Goal: Navigation & Orientation: Find specific page/section

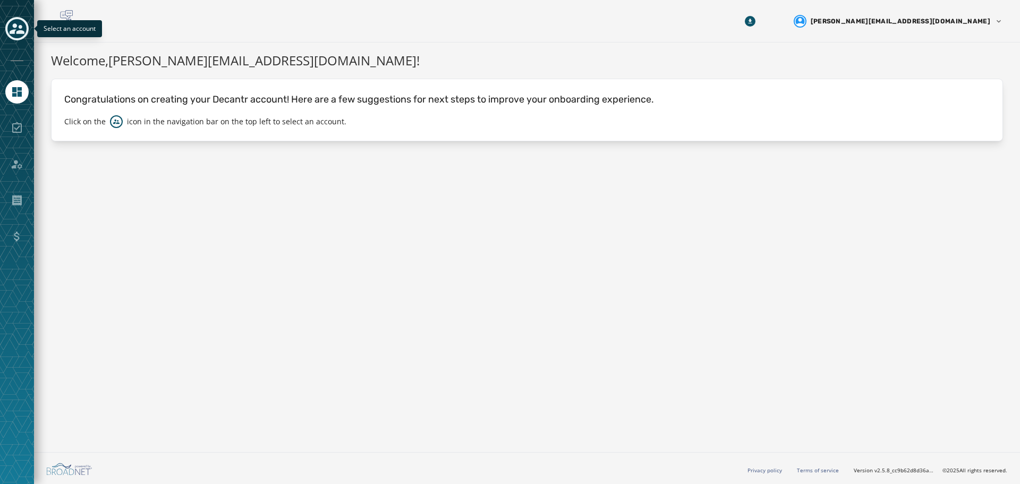
click at [20, 29] on icon "Toggle account select drawer" at bounding box center [17, 28] width 15 height 15
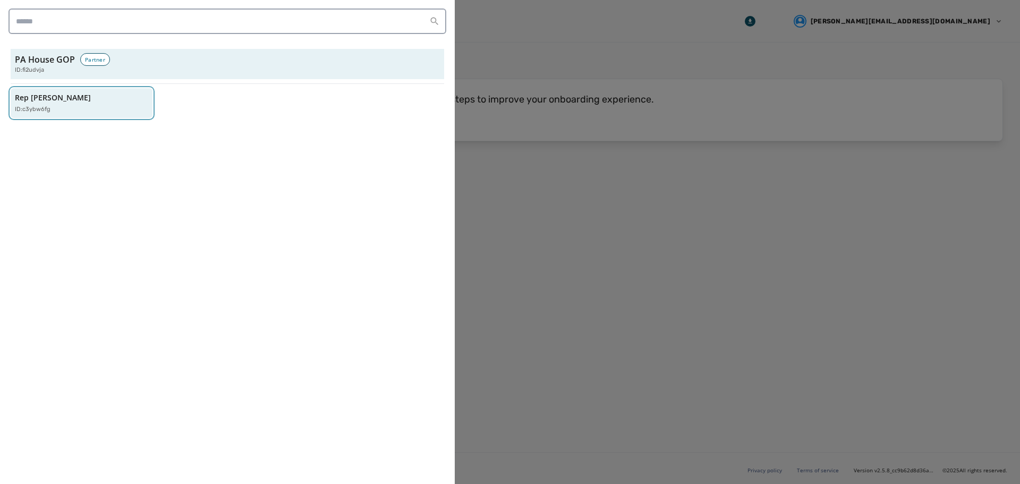
click at [46, 97] on p "Rep [PERSON_NAME]" at bounding box center [53, 97] width 76 height 11
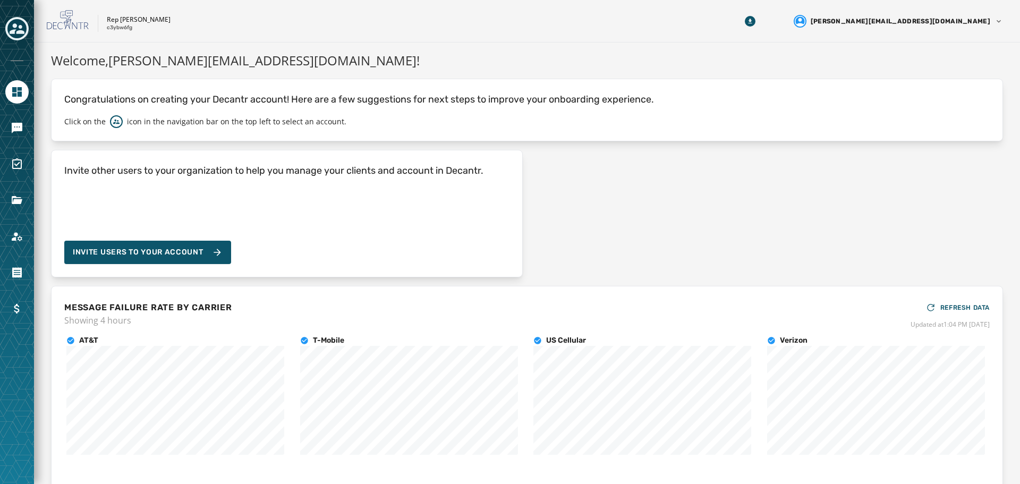
scroll to position [56, 0]
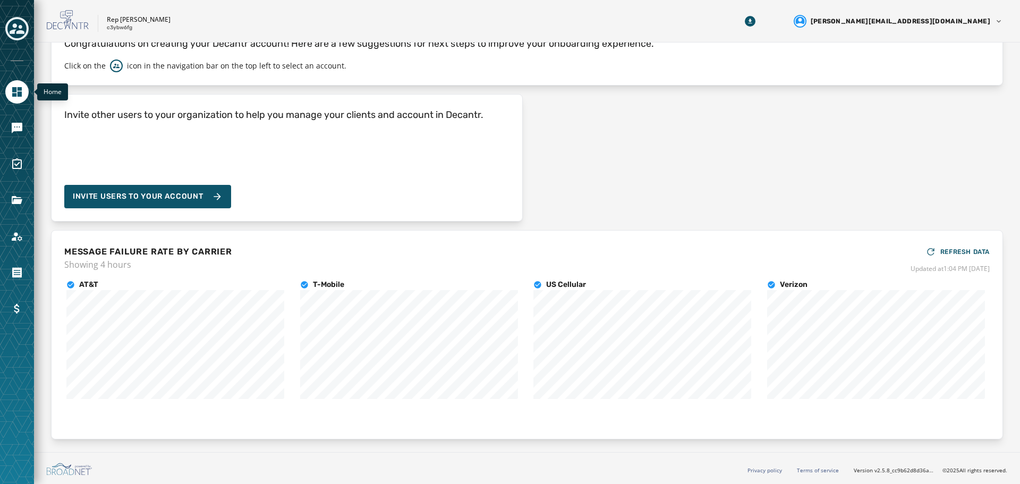
click at [7, 90] on link "Navigate to Home" at bounding box center [16, 91] width 23 height 23
click at [15, 130] on icon "Navigate to Messaging" at bounding box center [17, 128] width 11 height 11
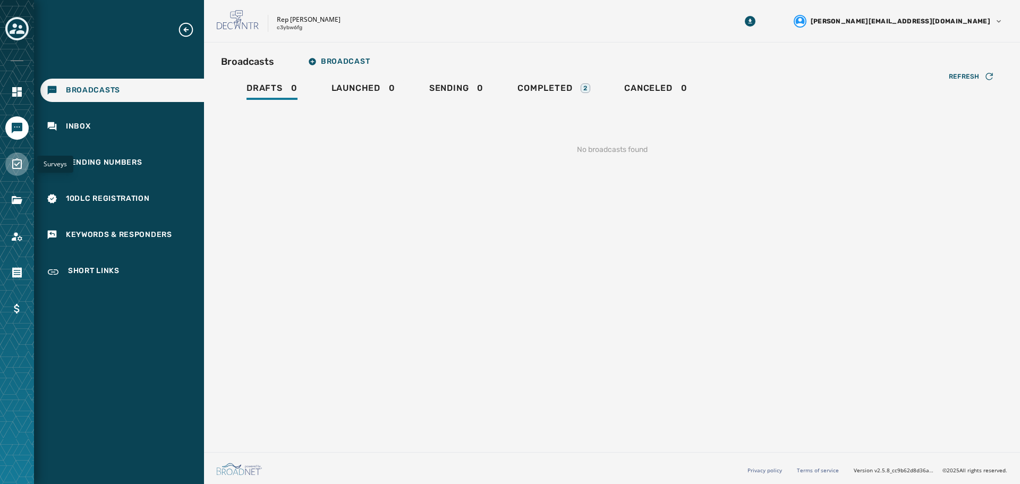
click at [17, 160] on icon "Navigate to Surveys" at bounding box center [17, 164] width 13 height 13
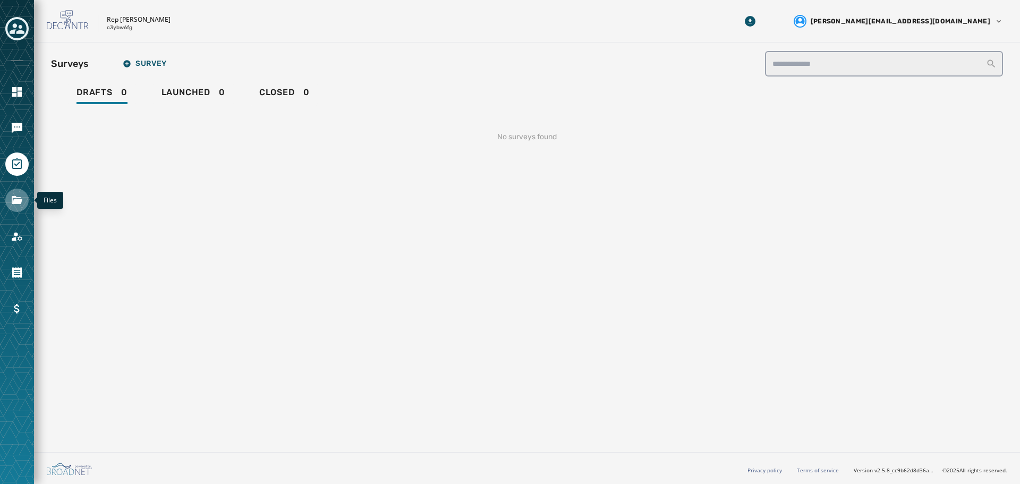
click at [19, 196] on icon "Navigate to Files" at bounding box center [17, 200] width 13 height 13
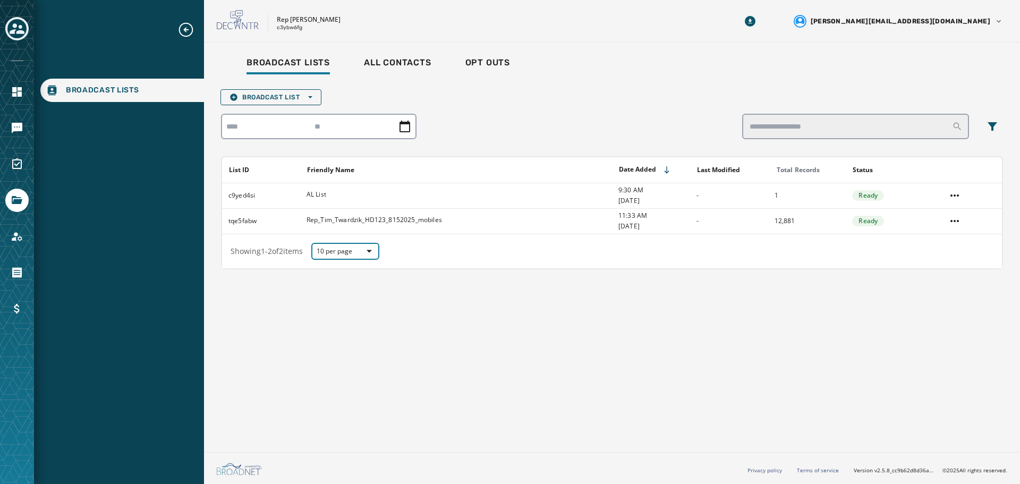
click at [372, 253] on icon "button" at bounding box center [368, 251] width 5 height 5
click at [361, 215] on span "25 per page" at bounding box center [345, 214] width 42 height 11
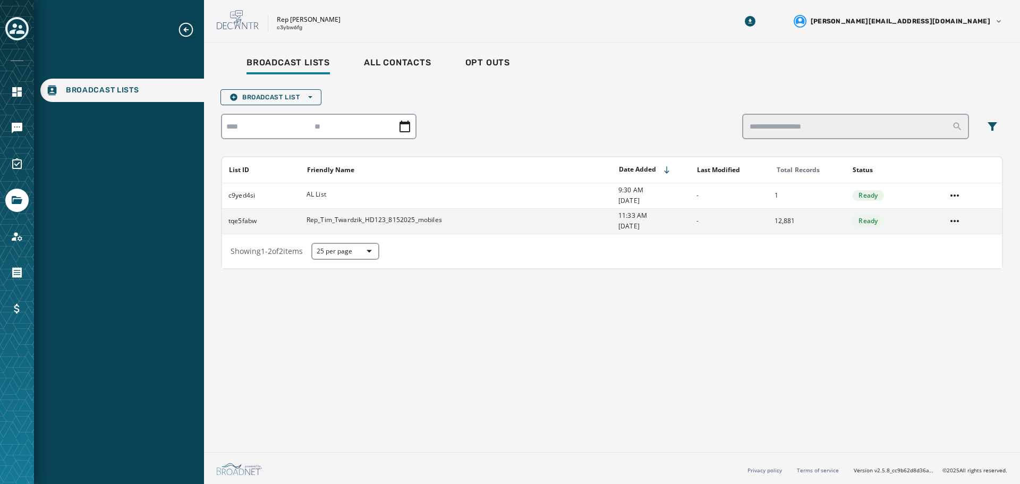
click at [388, 224] on div "Rep_Tim_Twardzik_HD123_8152025_mobiles" at bounding box center [373, 221] width 135 height 11
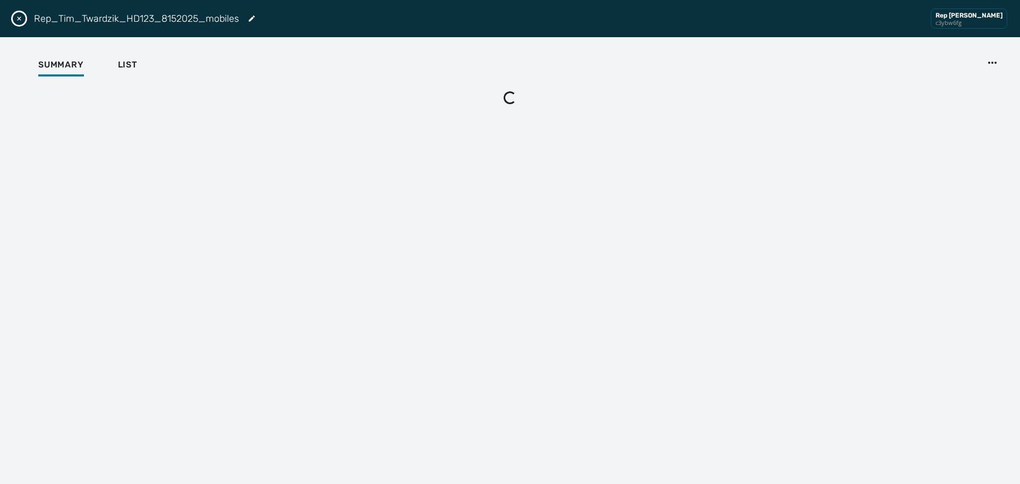
click at [388, 224] on div "Rep_Tim_Twardzik_HD123_8152025_mobiles" at bounding box center [373, 221] width 135 height 11
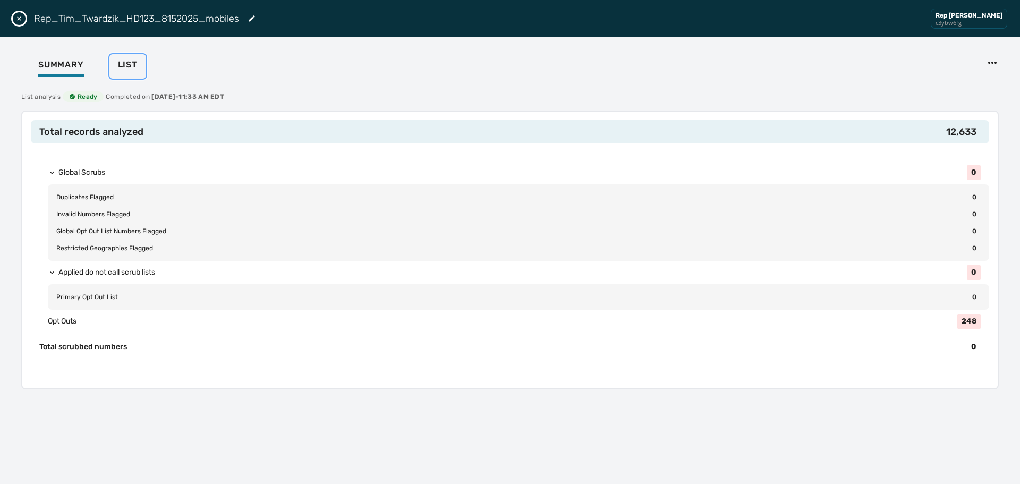
click at [125, 64] on span "List" at bounding box center [128, 64] width 20 height 11
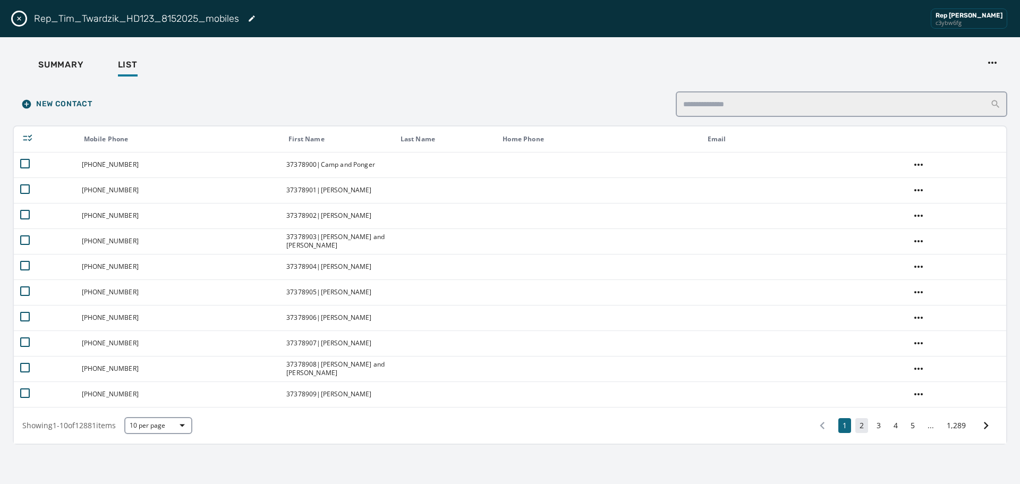
click at [864, 430] on button "2" at bounding box center [861, 425] width 13 height 15
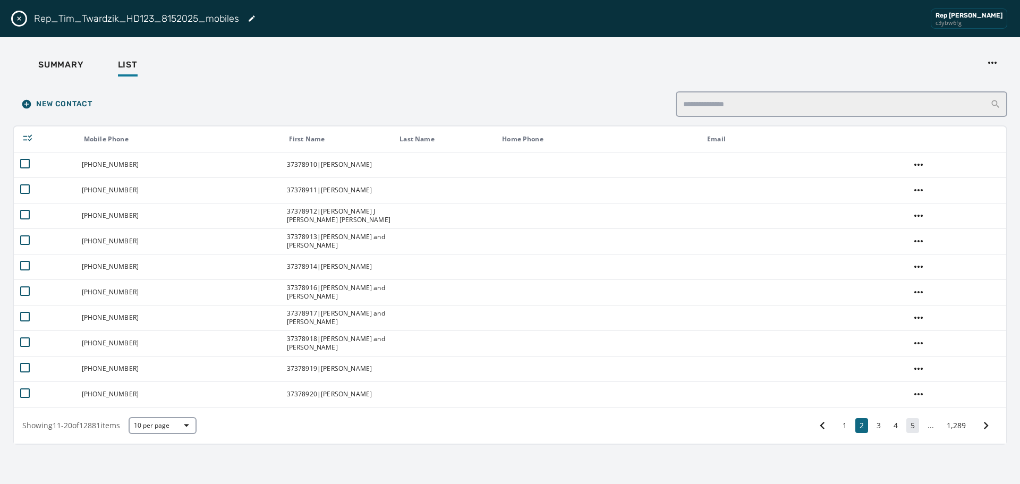
click at [914, 429] on button "5" at bounding box center [912, 425] width 13 height 15
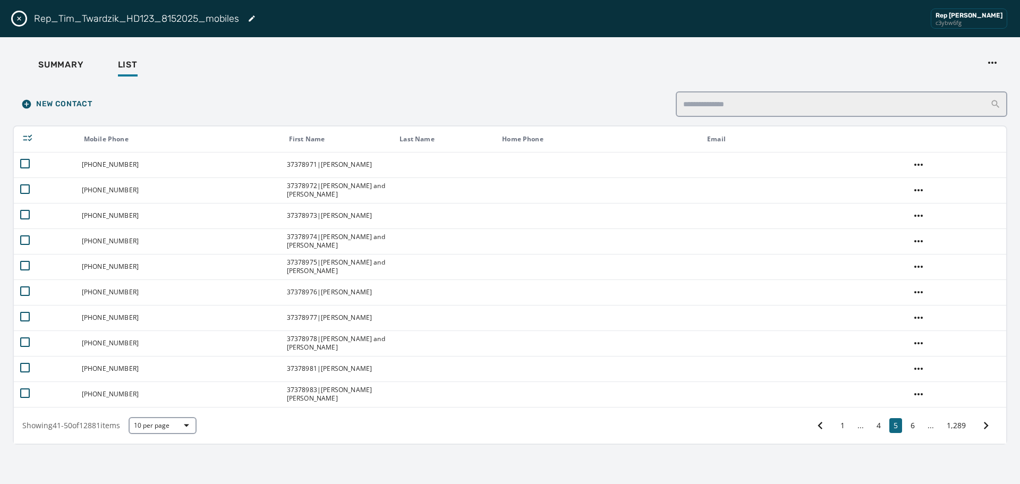
click at [985, 423] on icon at bounding box center [986, 425] width 5 height 7
click at [914, 427] on button "7" at bounding box center [912, 425] width 13 height 15
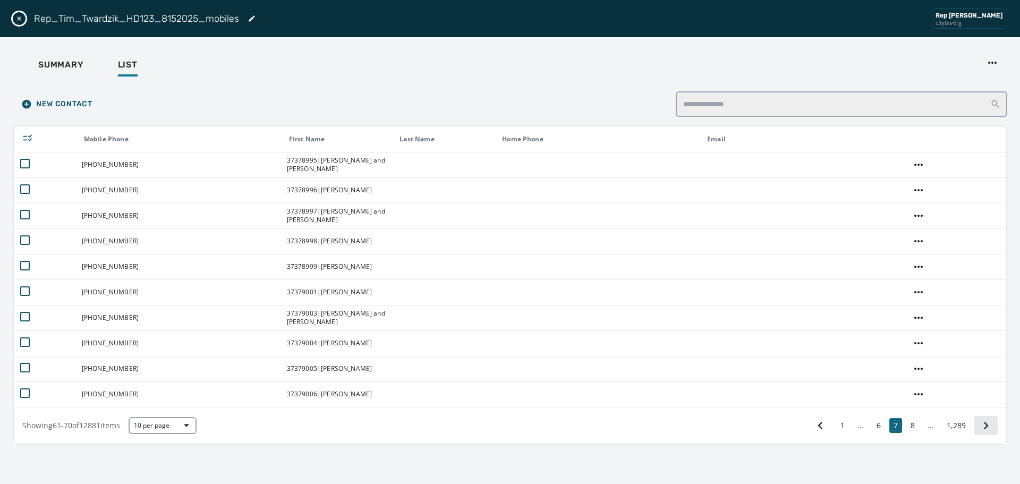
click at [986, 422] on icon at bounding box center [985, 425] width 15 height 15
click at [986, 426] on icon at bounding box center [986, 425] width 5 height 7
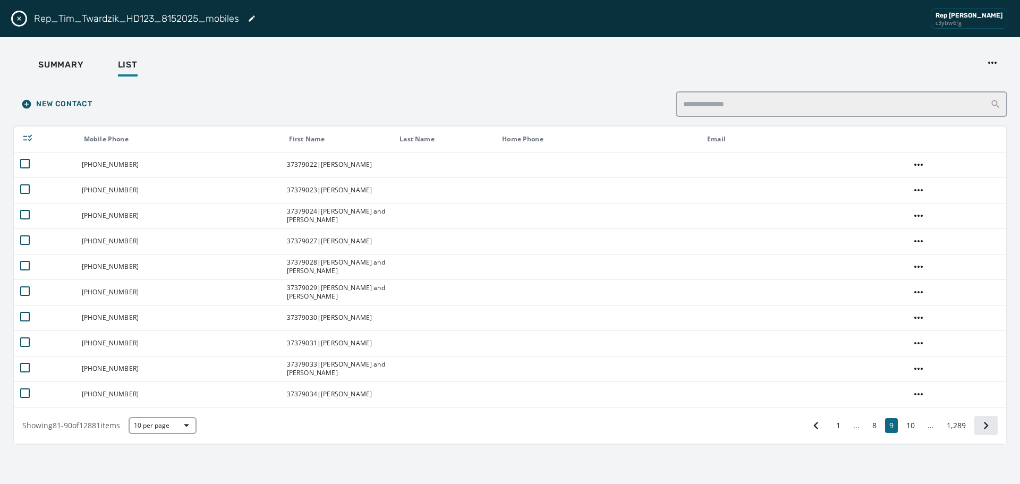
click at [985, 426] on icon at bounding box center [985, 425] width 15 height 15
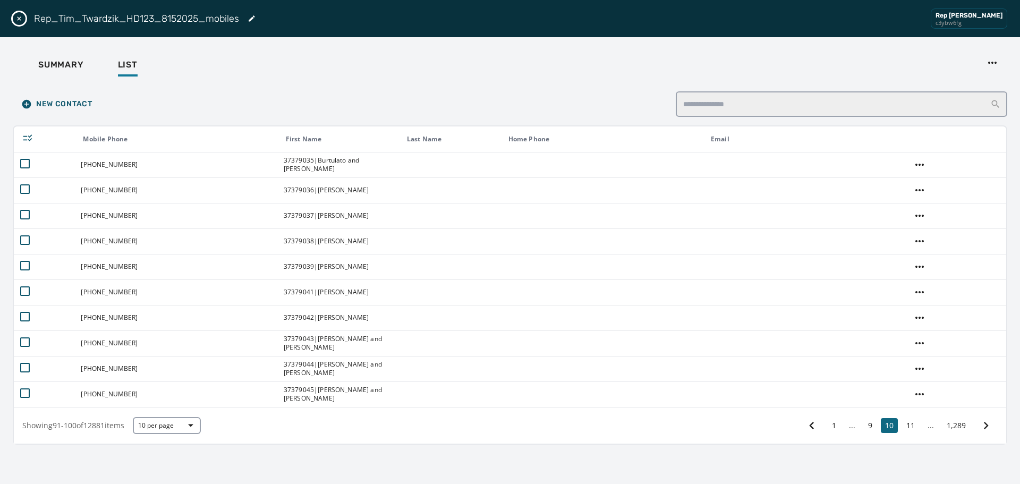
click at [985, 426] on icon at bounding box center [985, 425] width 15 height 15
click at [984, 426] on icon at bounding box center [985, 425] width 15 height 15
click at [987, 426] on icon at bounding box center [986, 425] width 5 height 7
click at [198, 425] on span "button" at bounding box center [190, 425] width 25 height 13
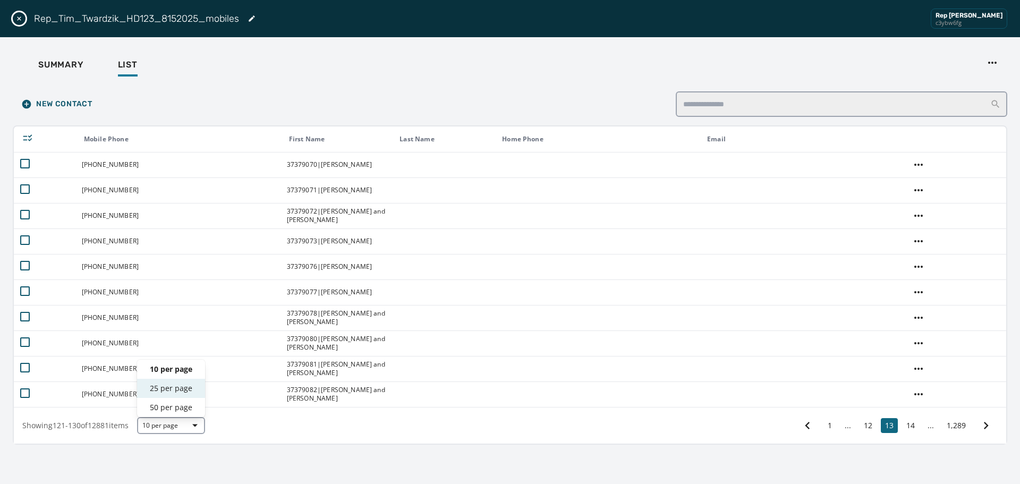
click at [192, 393] on span "25 per page" at bounding box center [171, 388] width 42 height 11
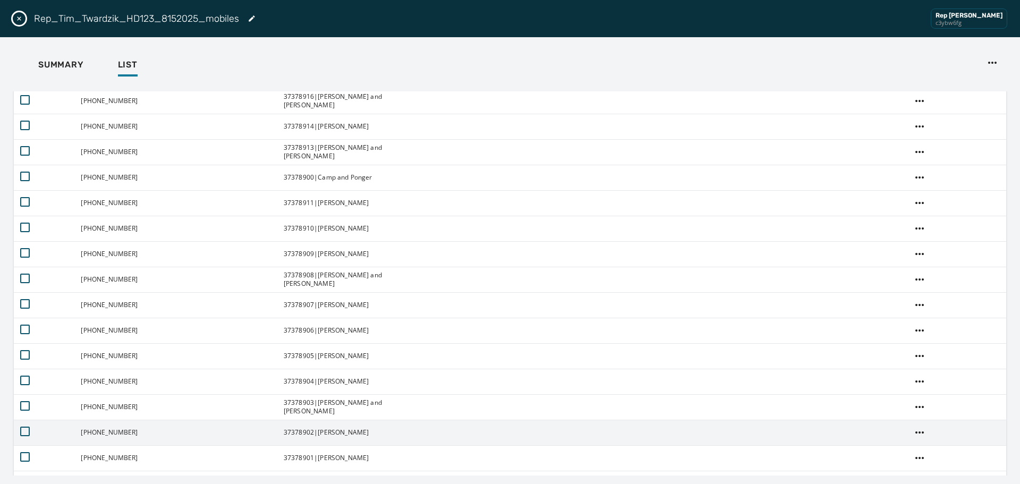
scroll to position [352, 0]
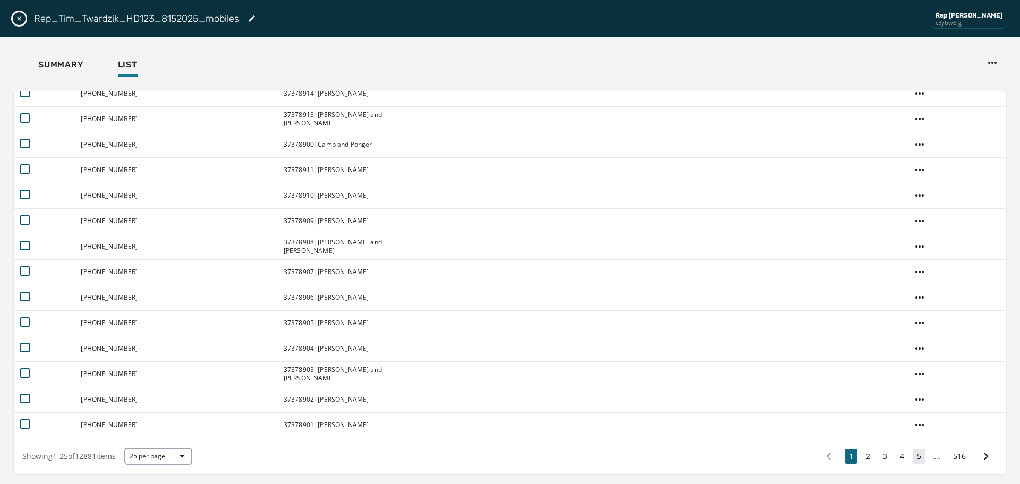
click at [912, 459] on button "5" at bounding box center [918, 456] width 13 height 15
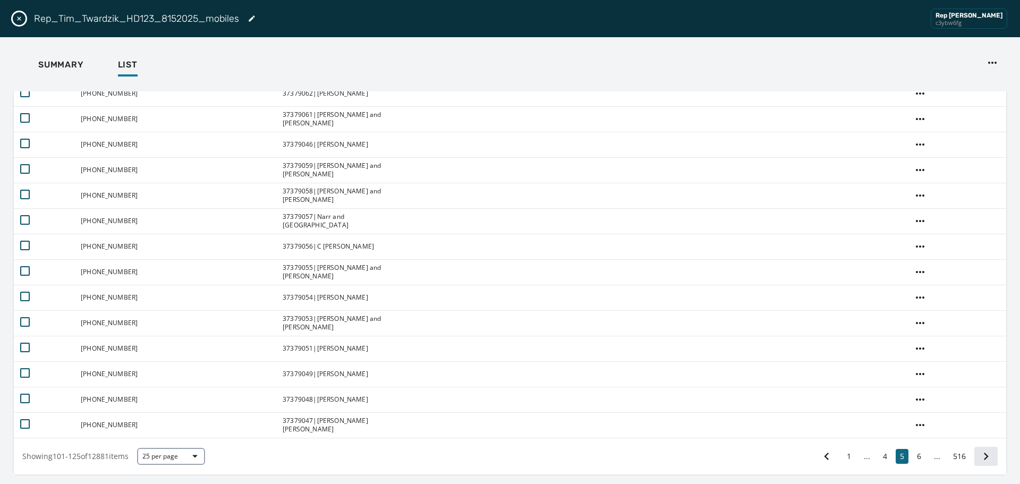
click at [978, 458] on icon at bounding box center [985, 456] width 15 height 15
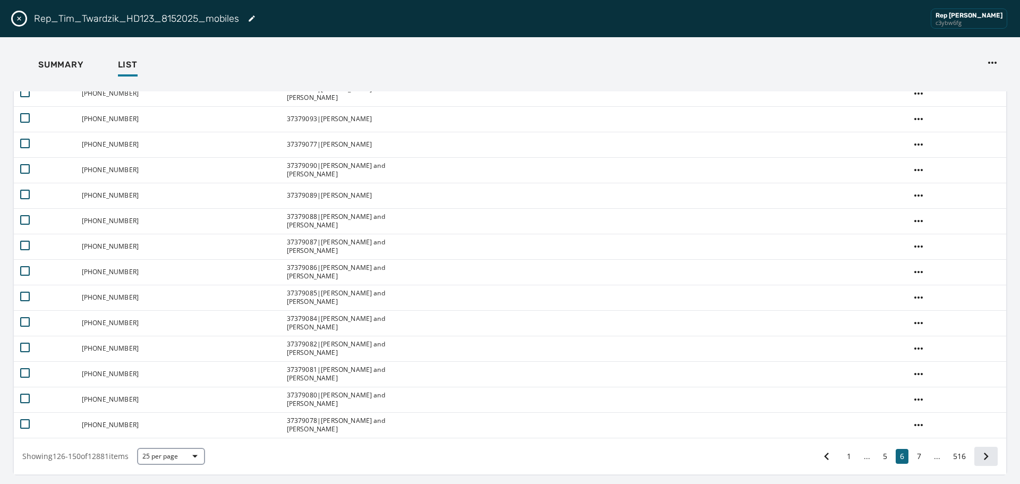
click at [978, 457] on icon at bounding box center [985, 456] width 15 height 15
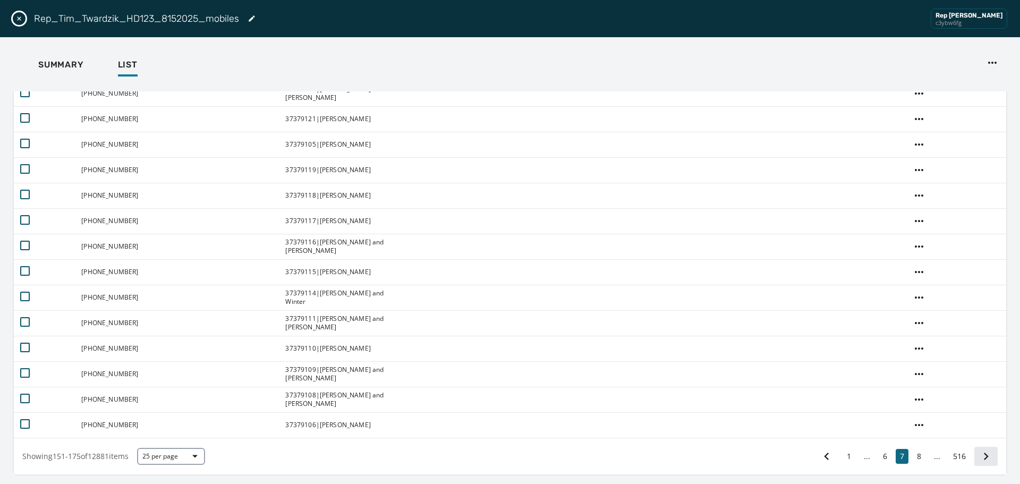
click at [984, 459] on icon at bounding box center [986, 455] width 5 height 7
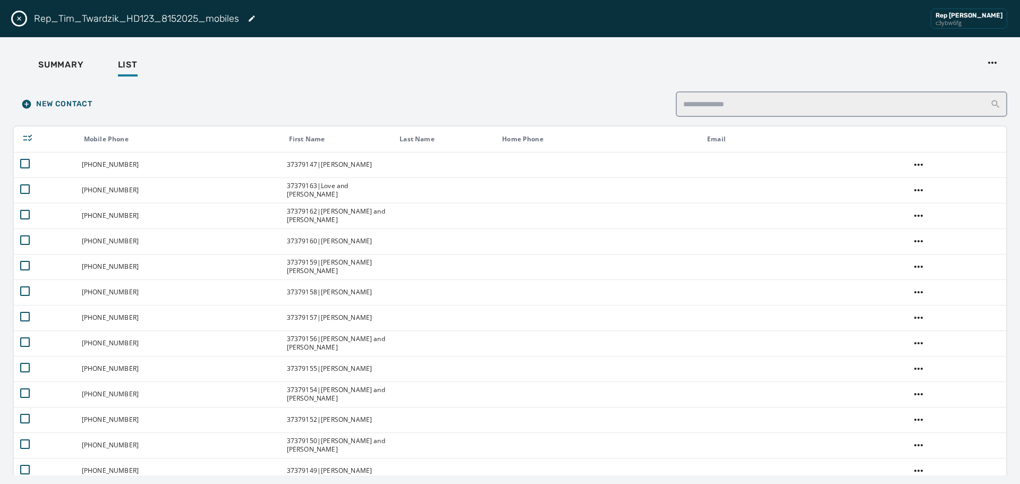
scroll to position [336, 0]
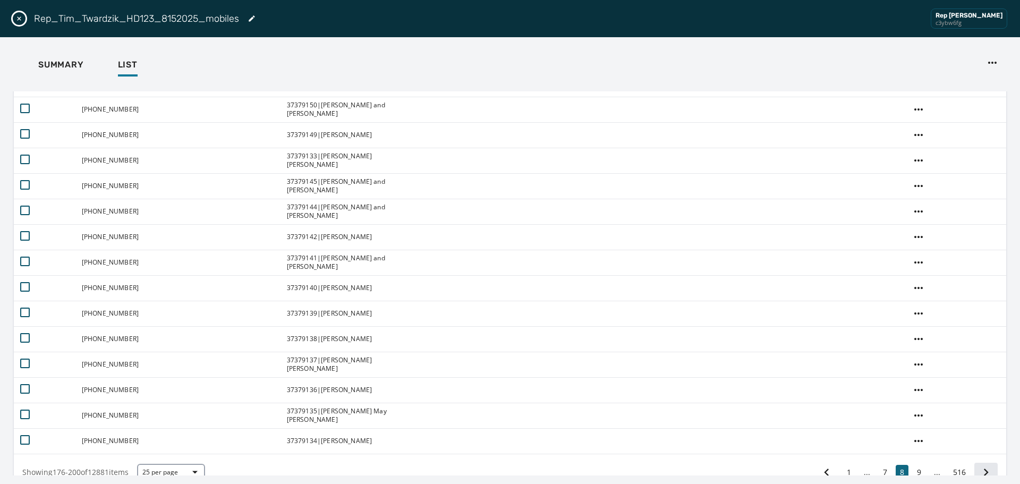
click at [984, 474] on icon at bounding box center [986, 471] width 5 height 7
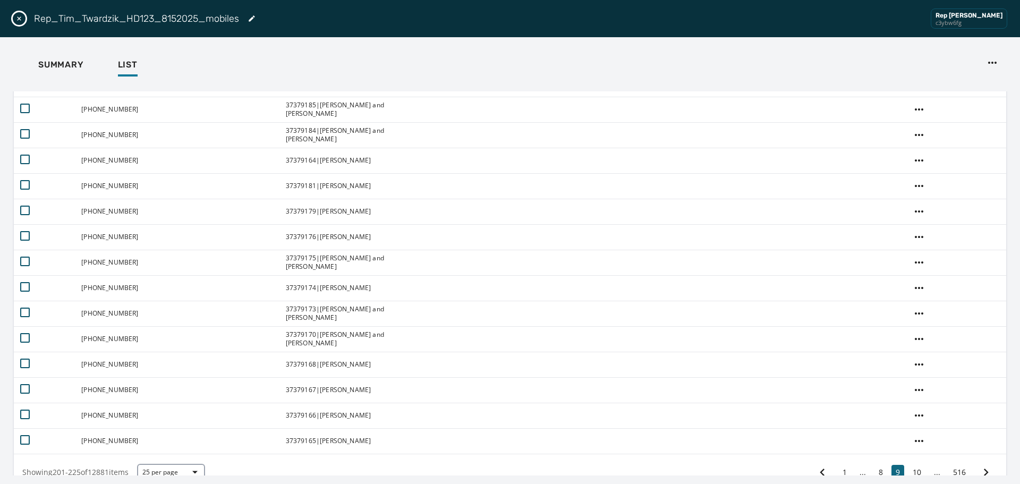
scroll to position [352, 0]
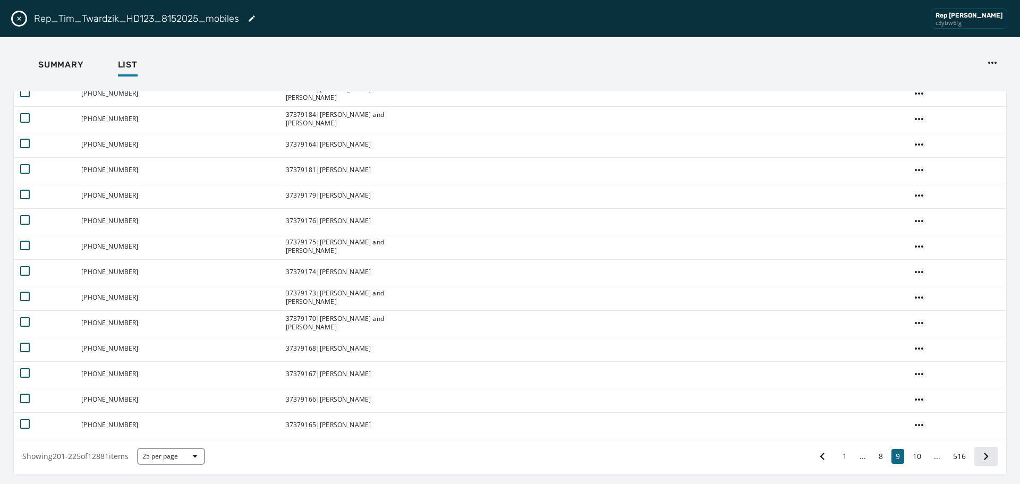
click at [978, 460] on icon at bounding box center [985, 456] width 15 height 15
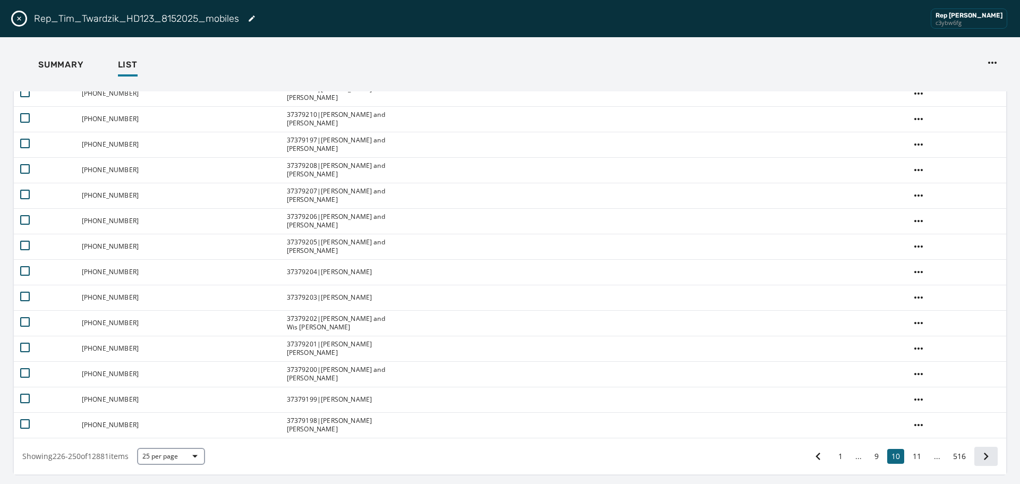
click at [978, 456] on icon at bounding box center [985, 456] width 15 height 15
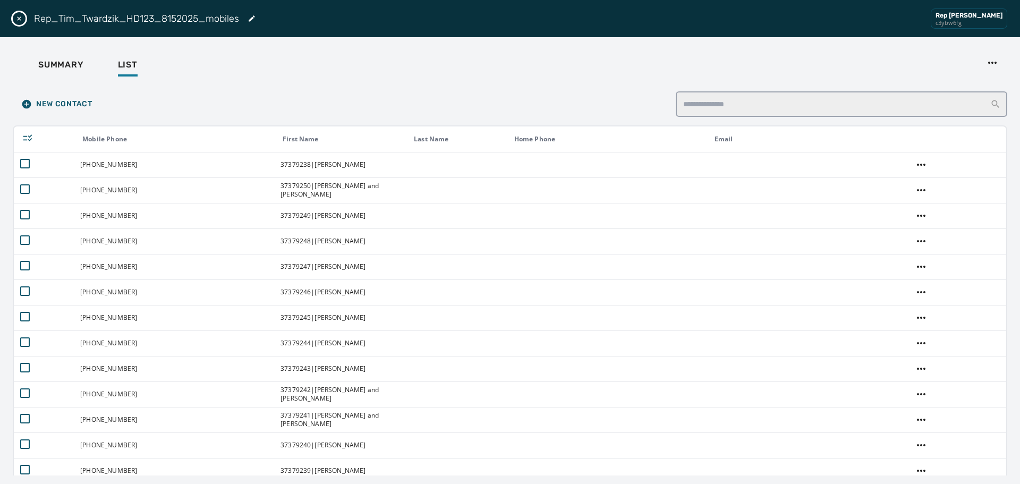
scroll to position [336, 0]
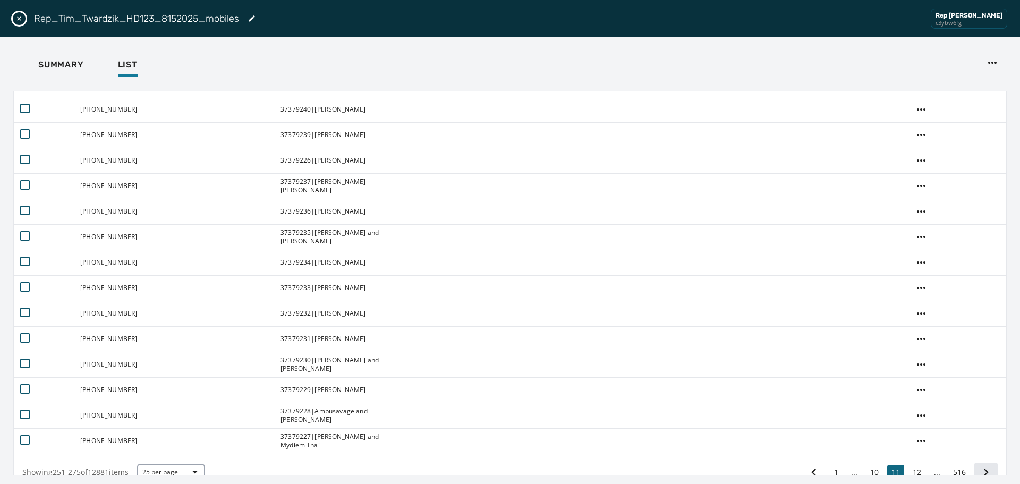
click at [978, 470] on icon at bounding box center [985, 472] width 15 height 15
click at [982, 471] on icon at bounding box center [985, 472] width 15 height 15
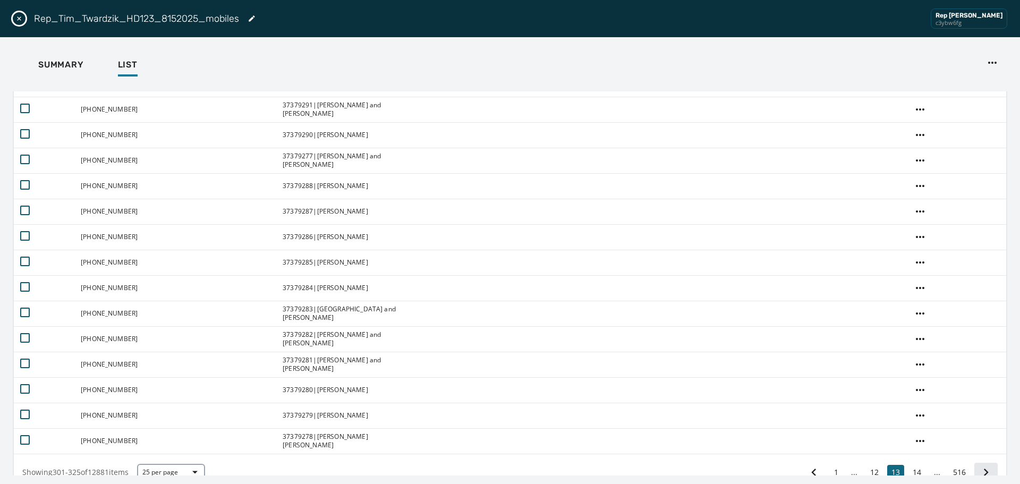
click at [983, 473] on icon at bounding box center [985, 472] width 15 height 15
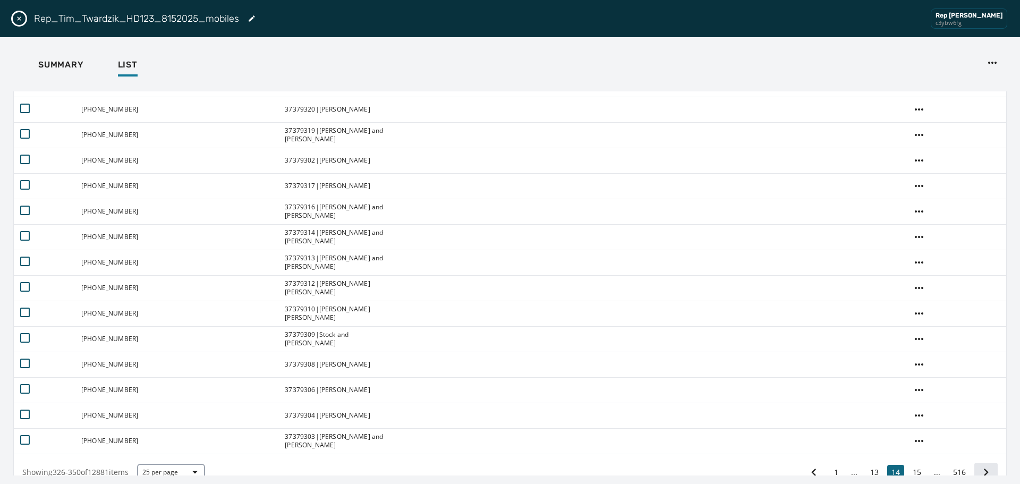
click at [984, 472] on icon at bounding box center [986, 471] width 5 height 7
drag, startPoint x: 980, startPoint y: 469, endPoint x: 986, endPoint y: 466, distance: 6.4
click at [982, 468] on icon at bounding box center [985, 472] width 15 height 15
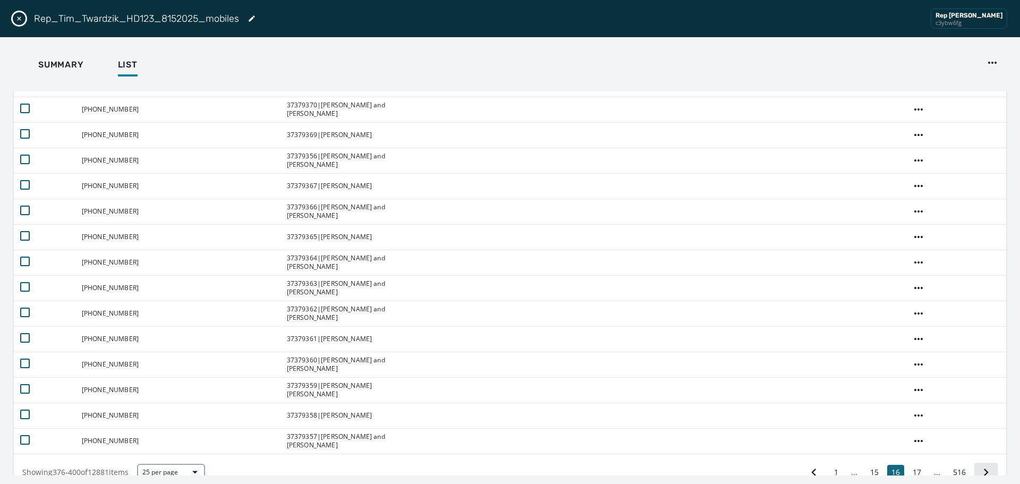
click at [982, 467] on icon at bounding box center [985, 472] width 15 height 15
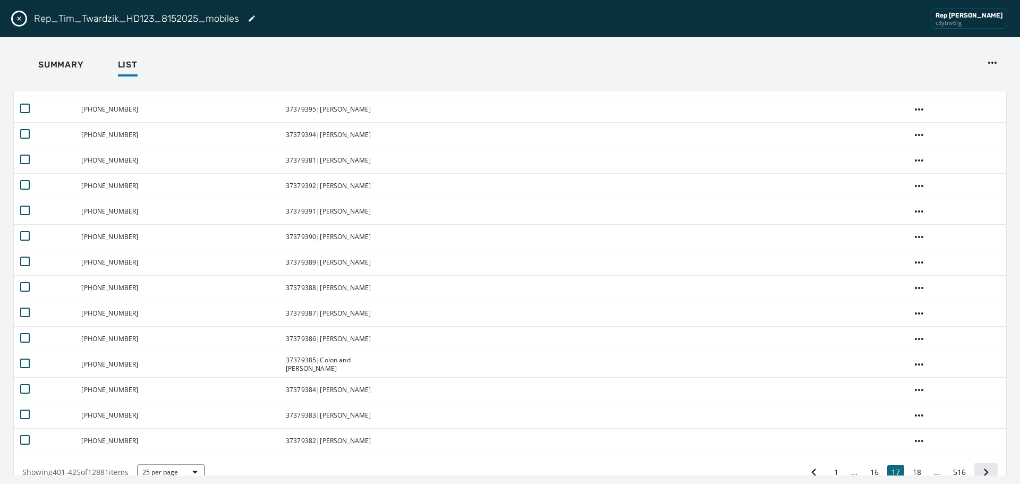
click at [978, 467] on icon at bounding box center [985, 472] width 15 height 15
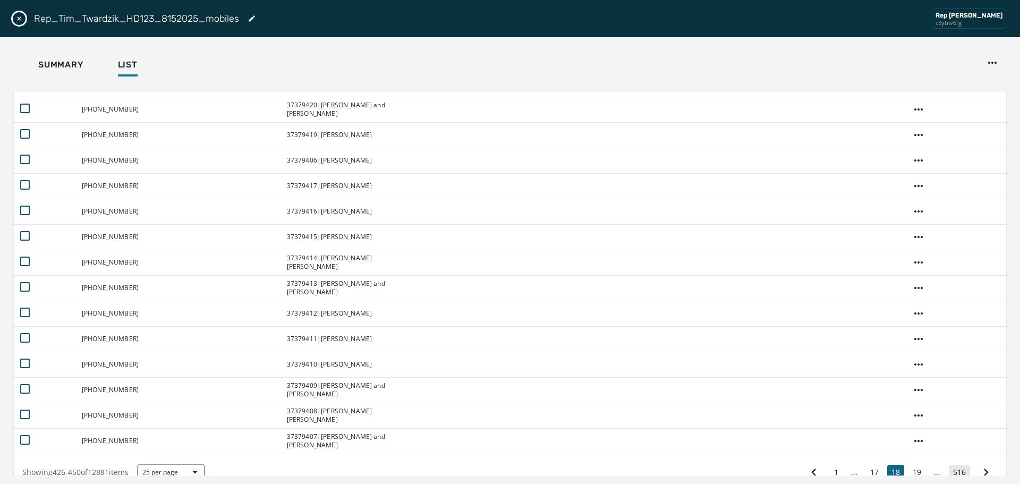
click at [954, 470] on button "516" at bounding box center [958, 472] width 21 height 15
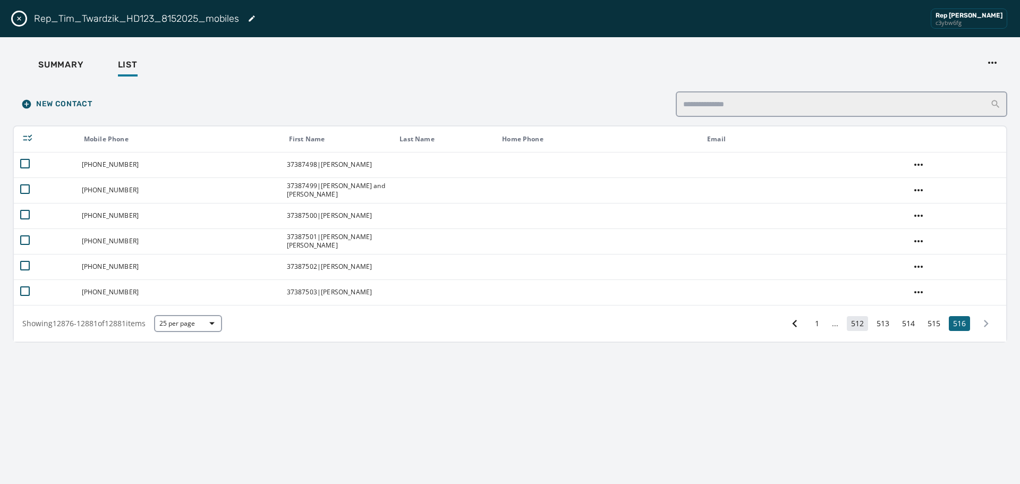
click at [862, 329] on button "512" at bounding box center [856, 323] width 21 height 15
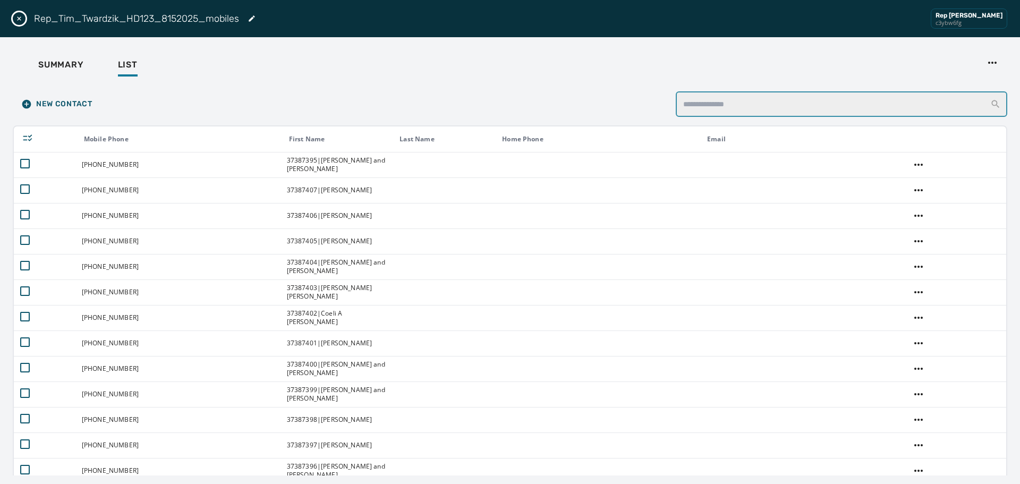
click at [792, 101] on input "search" at bounding box center [840, 103] width 331 height 25
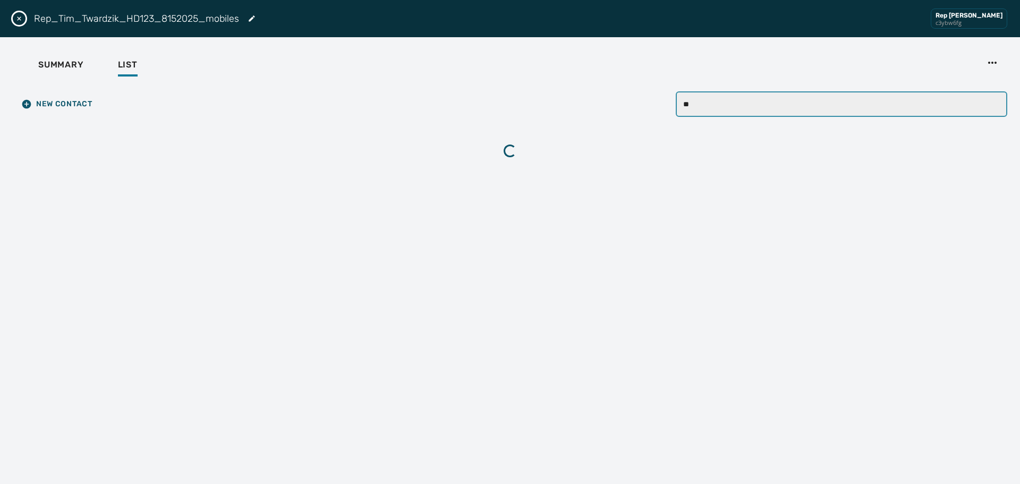
type input "***"
click at [995, 106] on input "***" at bounding box center [840, 103] width 331 height 25
type input "*******"
click at [48, 65] on span "Summary" at bounding box center [61, 64] width 46 height 11
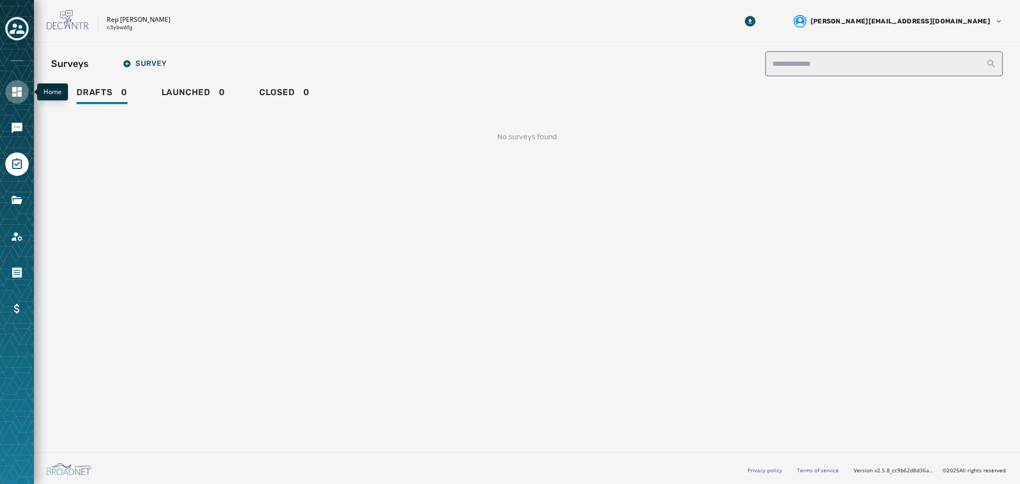
click at [19, 93] on icon "Navigate to Home" at bounding box center [17, 92] width 10 height 10
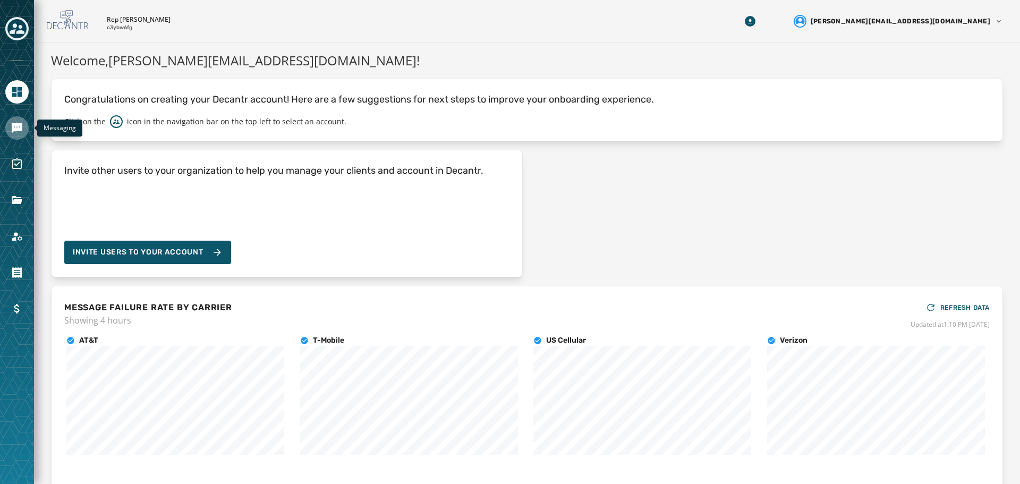
click at [13, 130] on icon "Navigate to Messaging" at bounding box center [17, 128] width 11 height 11
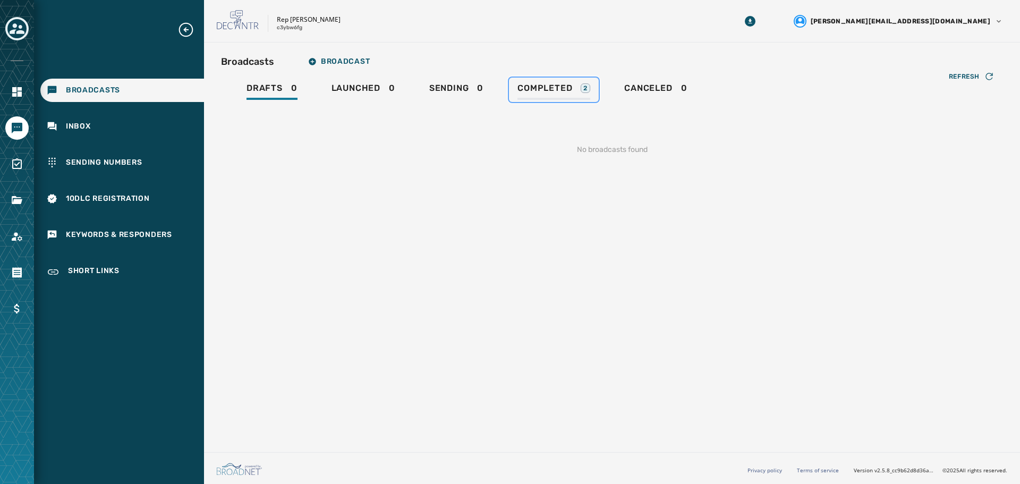
click at [574, 90] on div "Completed 2" at bounding box center [553, 91] width 73 height 17
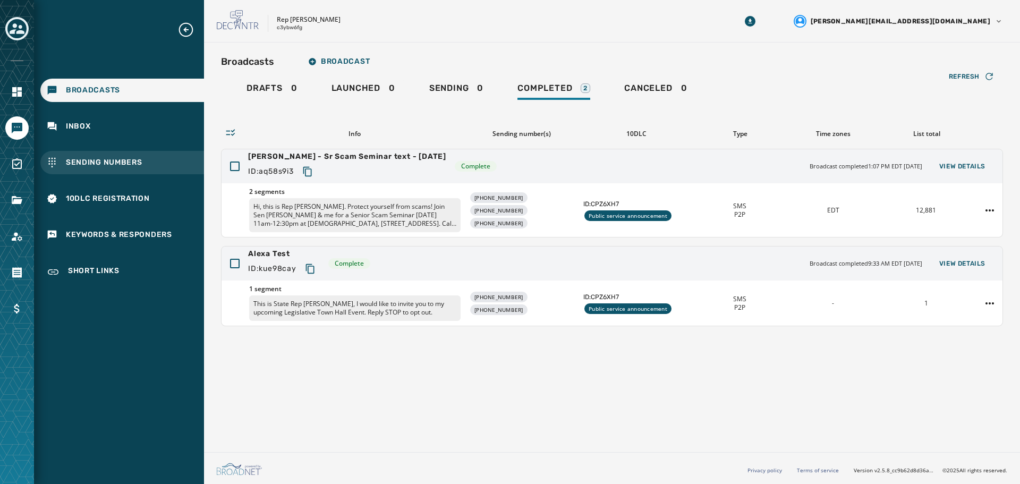
click at [76, 157] on div "Sending Numbers" at bounding box center [122, 162] width 164 height 23
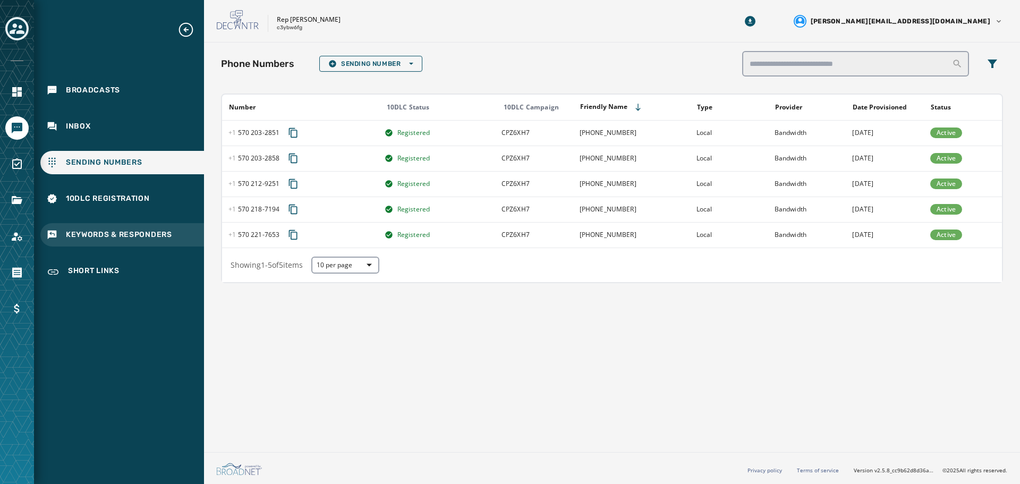
click at [80, 233] on span "Keywords & Responders" at bounding box center [119, 234] width 106 height 11
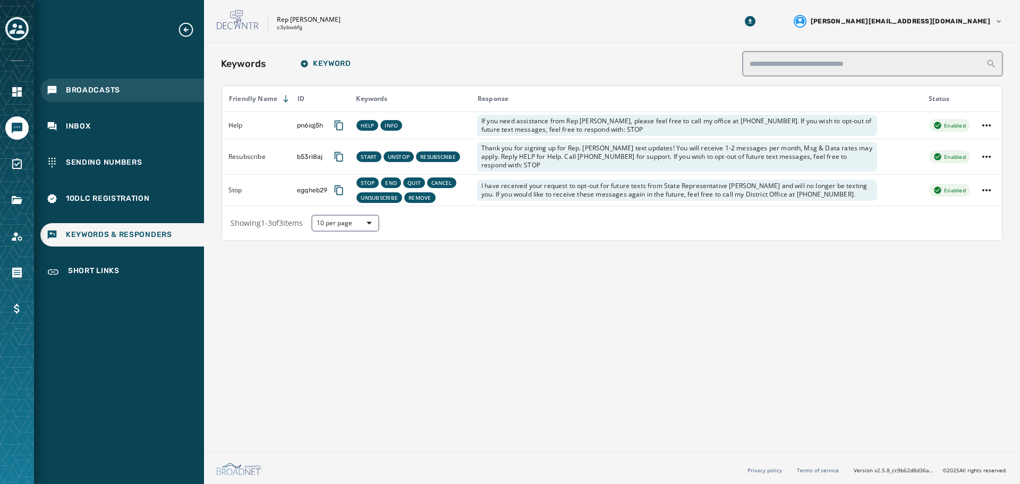
click at [87, 92] on span "Broadcasts" at bounding box center [93, 90] width 54 height 11
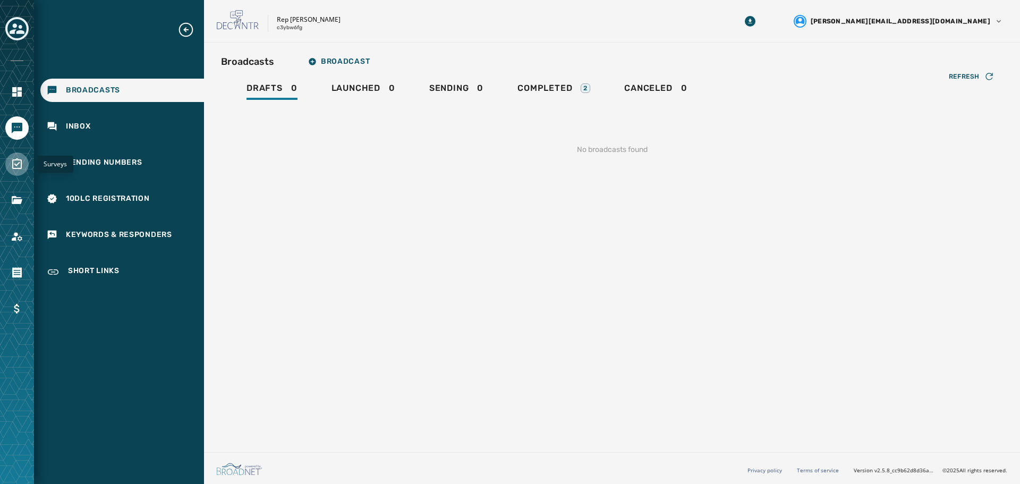
click at [14, 161] on icon "Navigate to Surveys" at bounding box center [17, 164] width 13 height 13
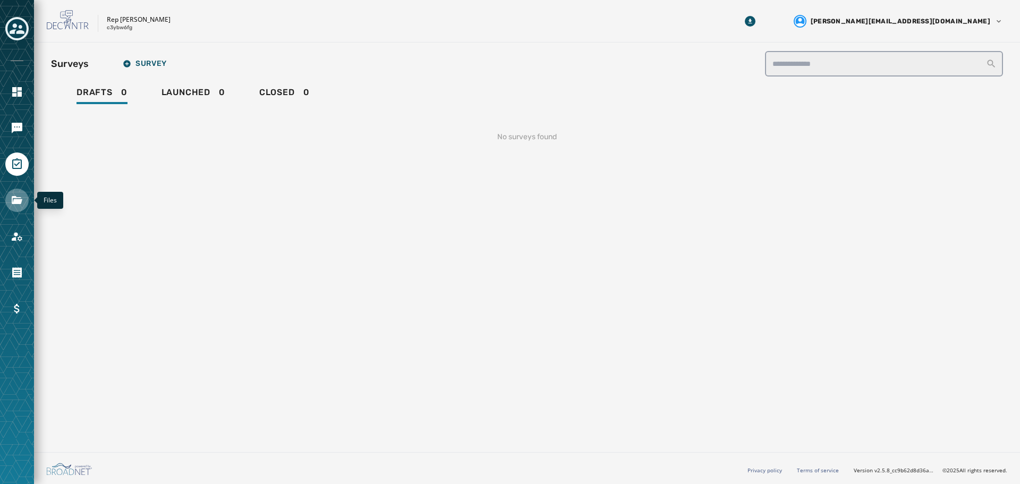
click at [24, 206] on link "Navigate to Files" at bounding box center [16, 200] width 23 height 23
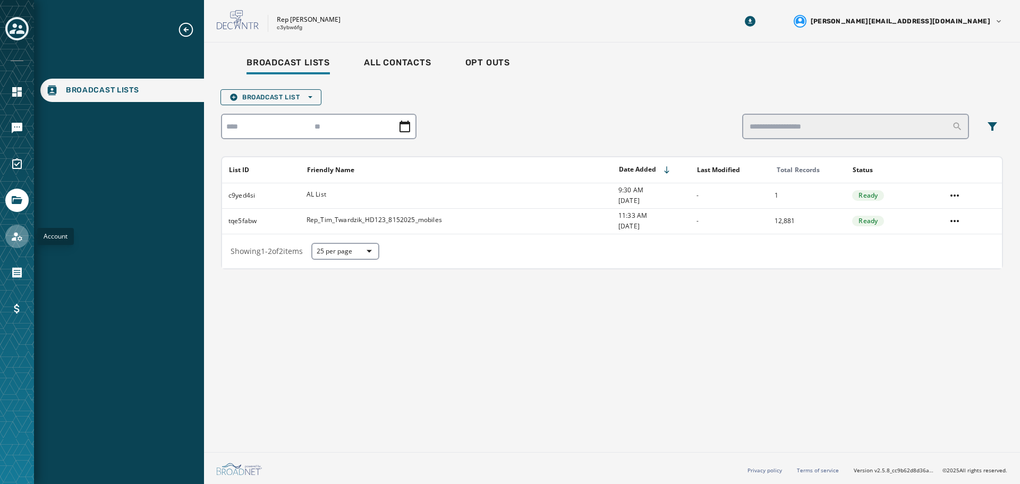
click at [20, 230] on icon "Navigate to Account" at bounding box center [17, 236] width 13 height 13
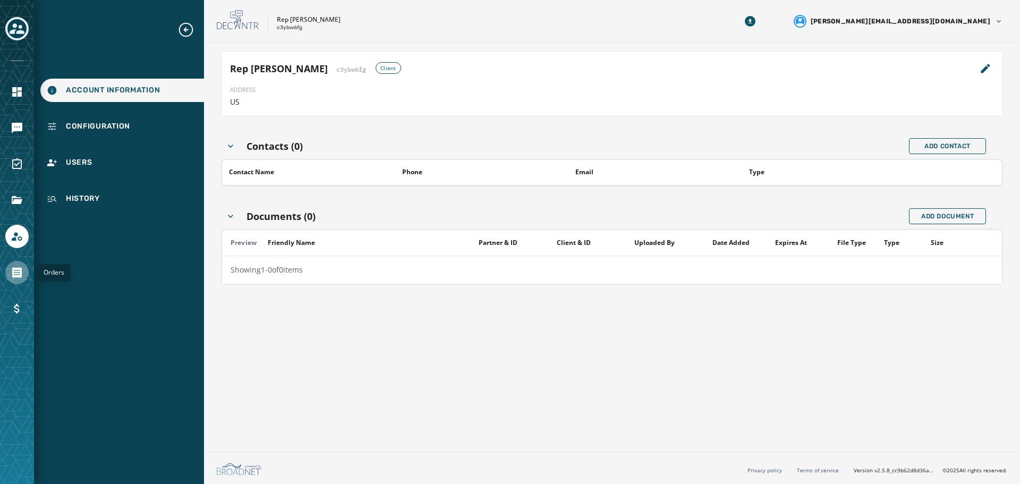
click at [20, 267] on icon "Navigate to Orders" at bounding box center [17, 272] width 13 height 13
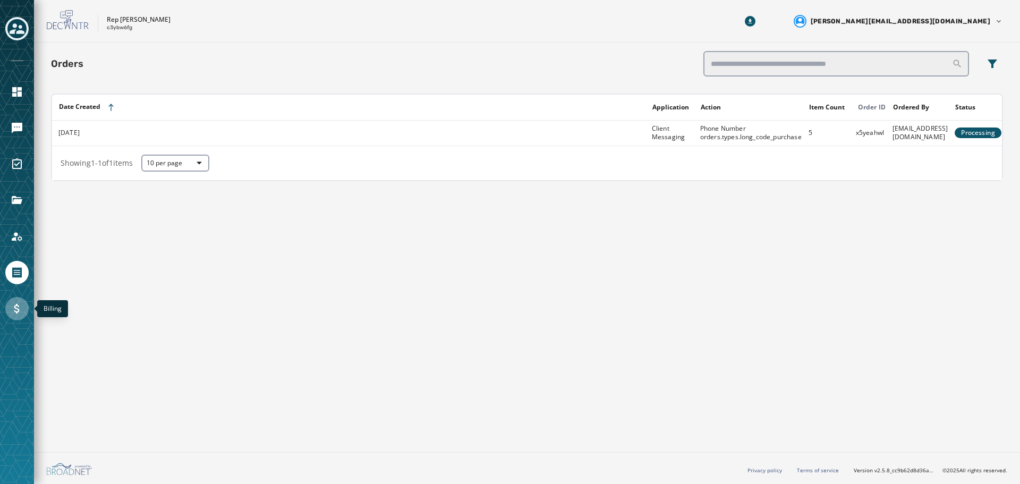
click at [21, 308] on icon "Navigate to Billing" at bounding box center [17, 308] width 13 height 13
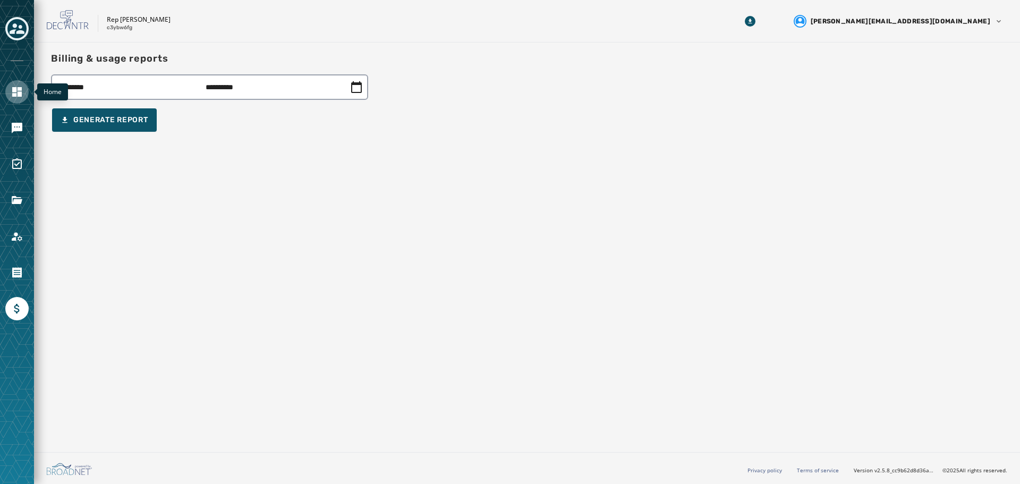
click at [16, 96] on icon "Navigate to Home" at bounding box center [17, 92] width 10 height 10
